Goal: Information Seeking & Learning: Learn about a topic

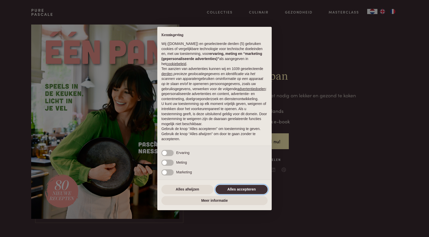
click at [254, 192] on button "Alles accepteren" at bounding box center [242, 189] width 52 height 9
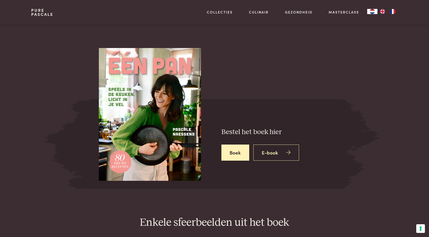
scroll to position [815, 0]
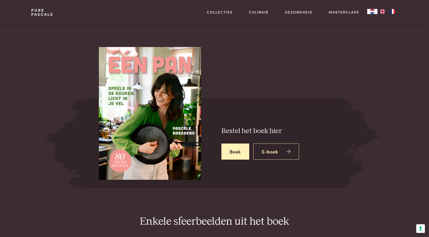
click at [343, 9] on h3 "Gare gekoelde tomaat met stracciatella" at bounding box center [283, 5] width 120 height 9
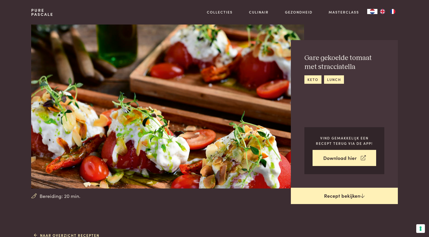
click at [339, 204] on link "Recept bekijken" at bounding box center [344, 196] width 107 height 16
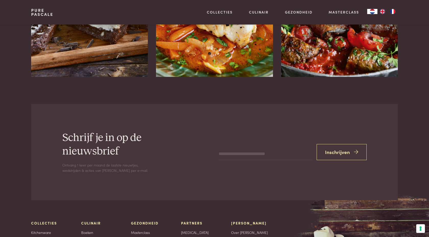
scroll to position [1006, 0]
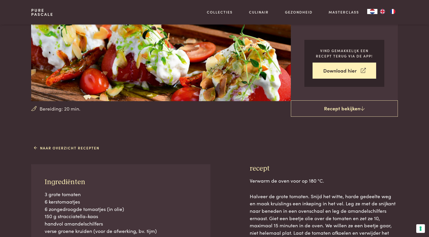
scroll to position [0, 0]
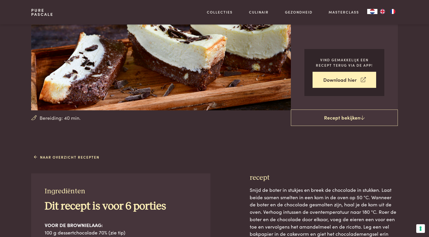
scroll to position [79, 0]
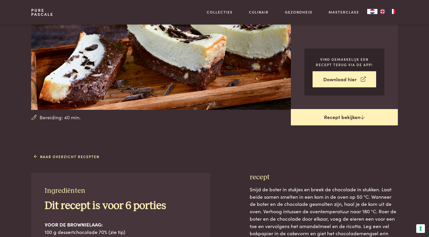
click at [324, 125] on link "Recept bekijken" at bounding box center [344, 117] width 107 height 16
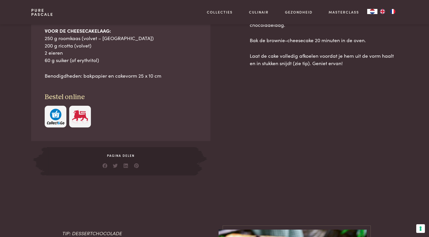
scroll to position [327, 0]
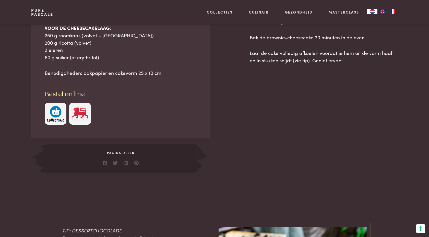
scroll to position [285, 0]
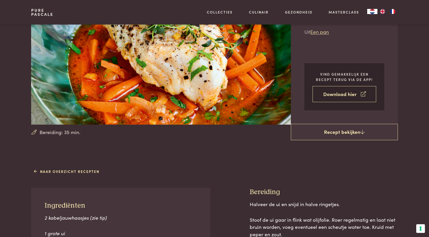
scroll to position [64, 0]
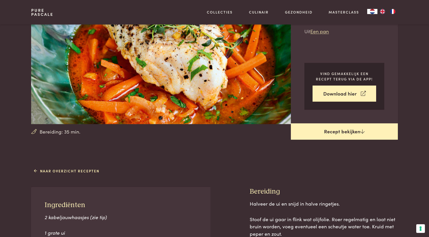
click at [341, 140] on link "Recept bekijken" at bounding box center [344, 131] width 107 height 16
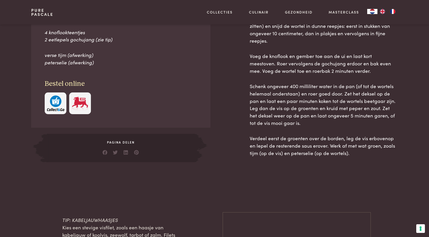
scroll to position [296, 0]
